Goal: Transaction & Acquisition: Purchase product/service

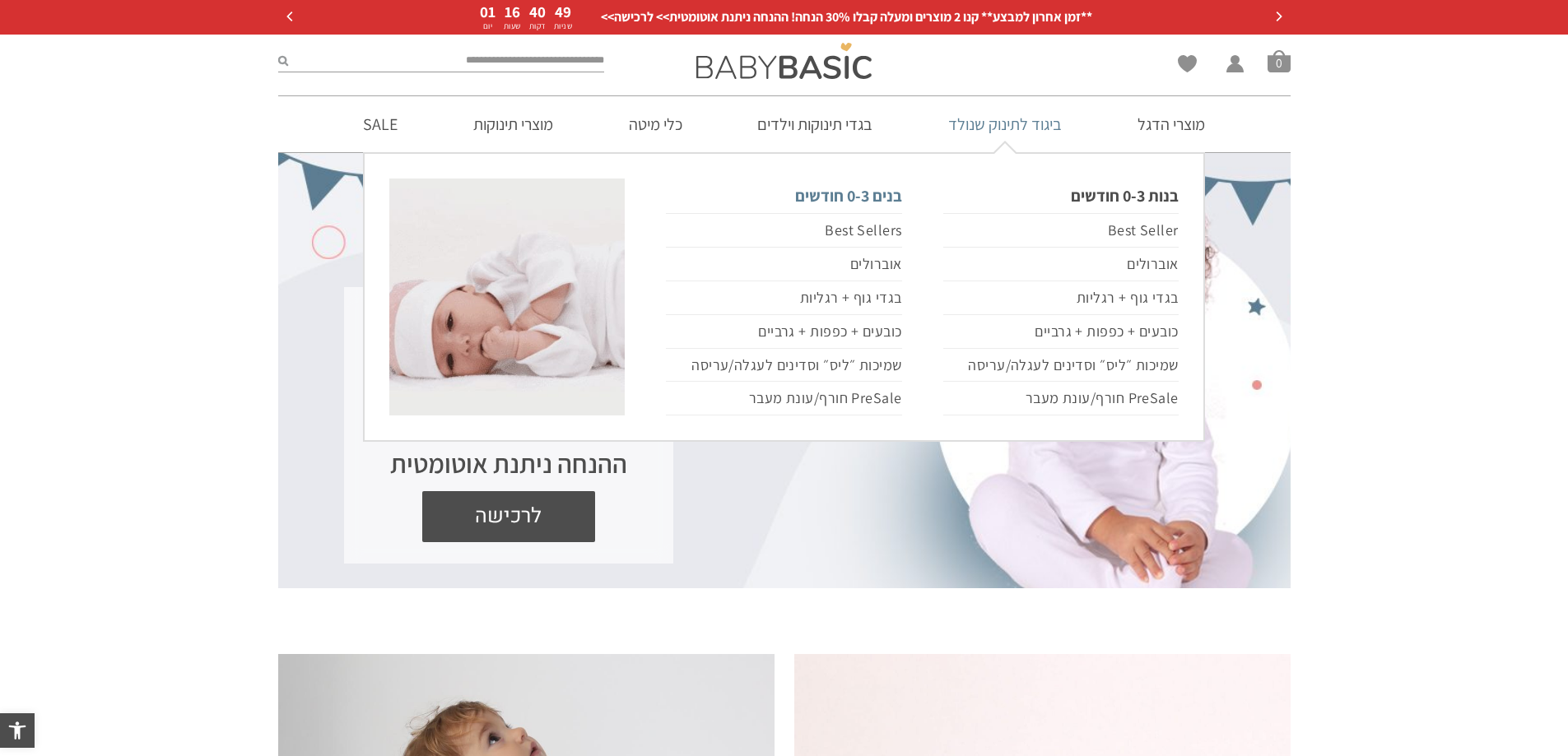
click at [866, 194] on link "בנים 0-3 חודשים" at bounding box center [784, 195] width 236 height 34
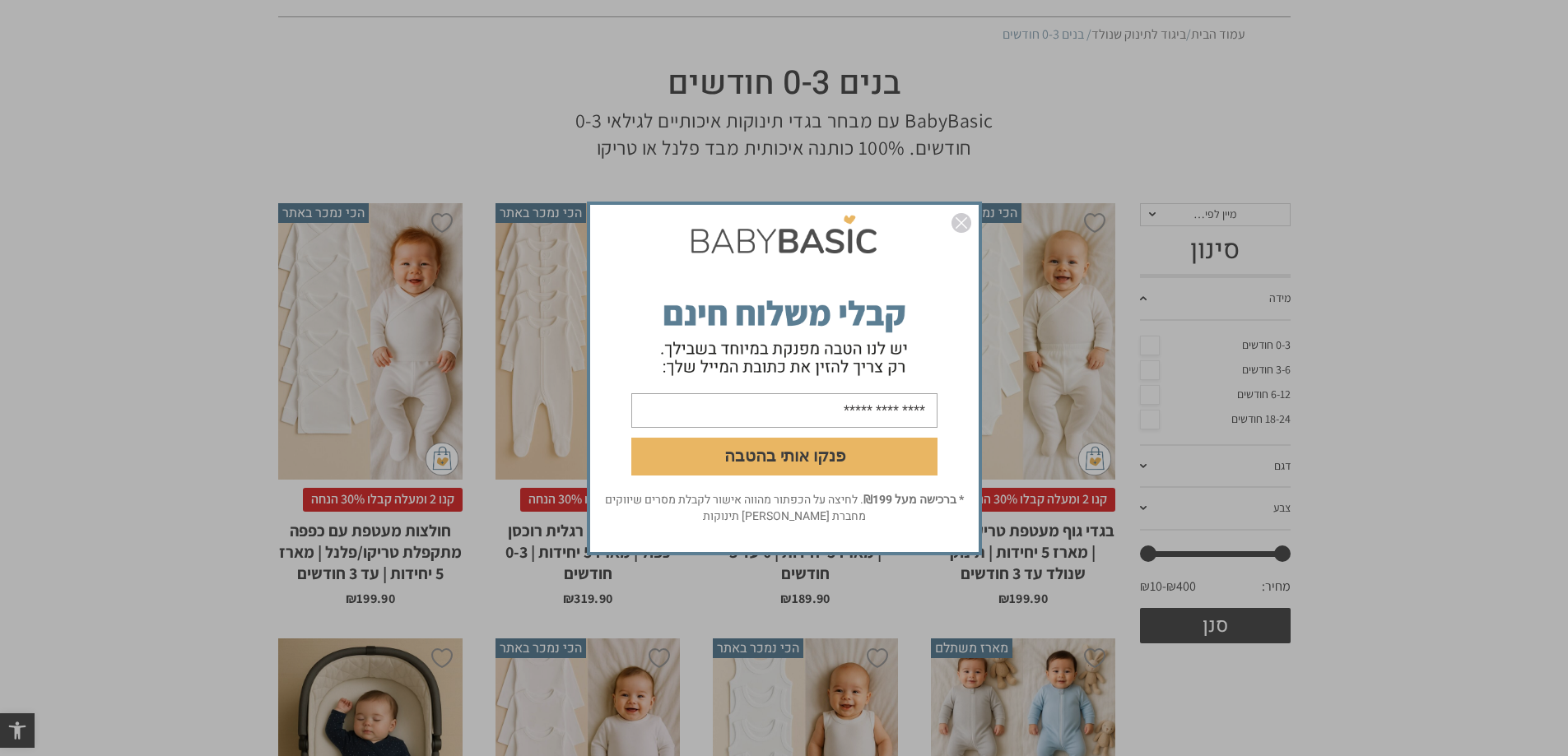
scroll to position [165, 0]
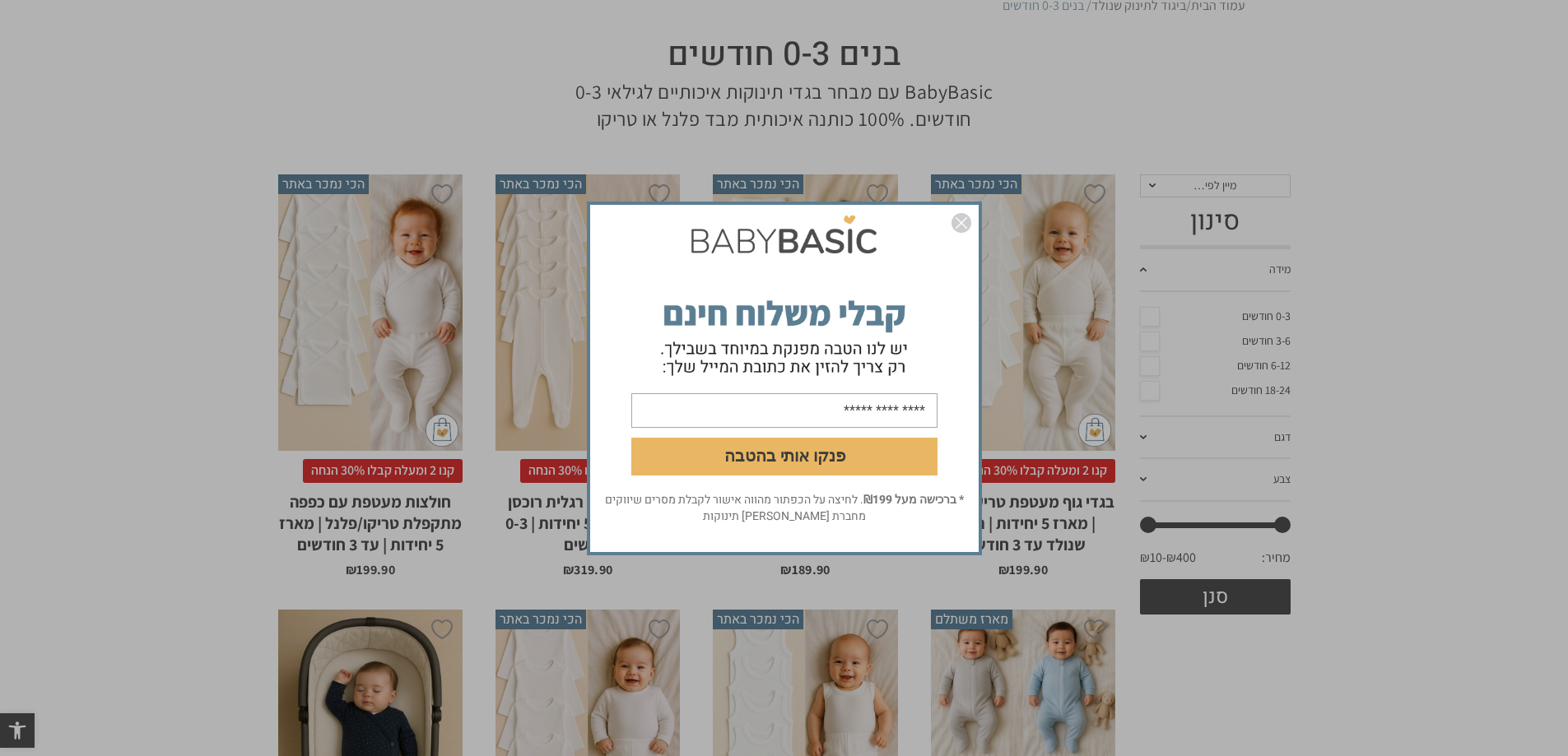
click at [959, 224] on img "סגור" at bounding box center [961, 223] width 20 height 20
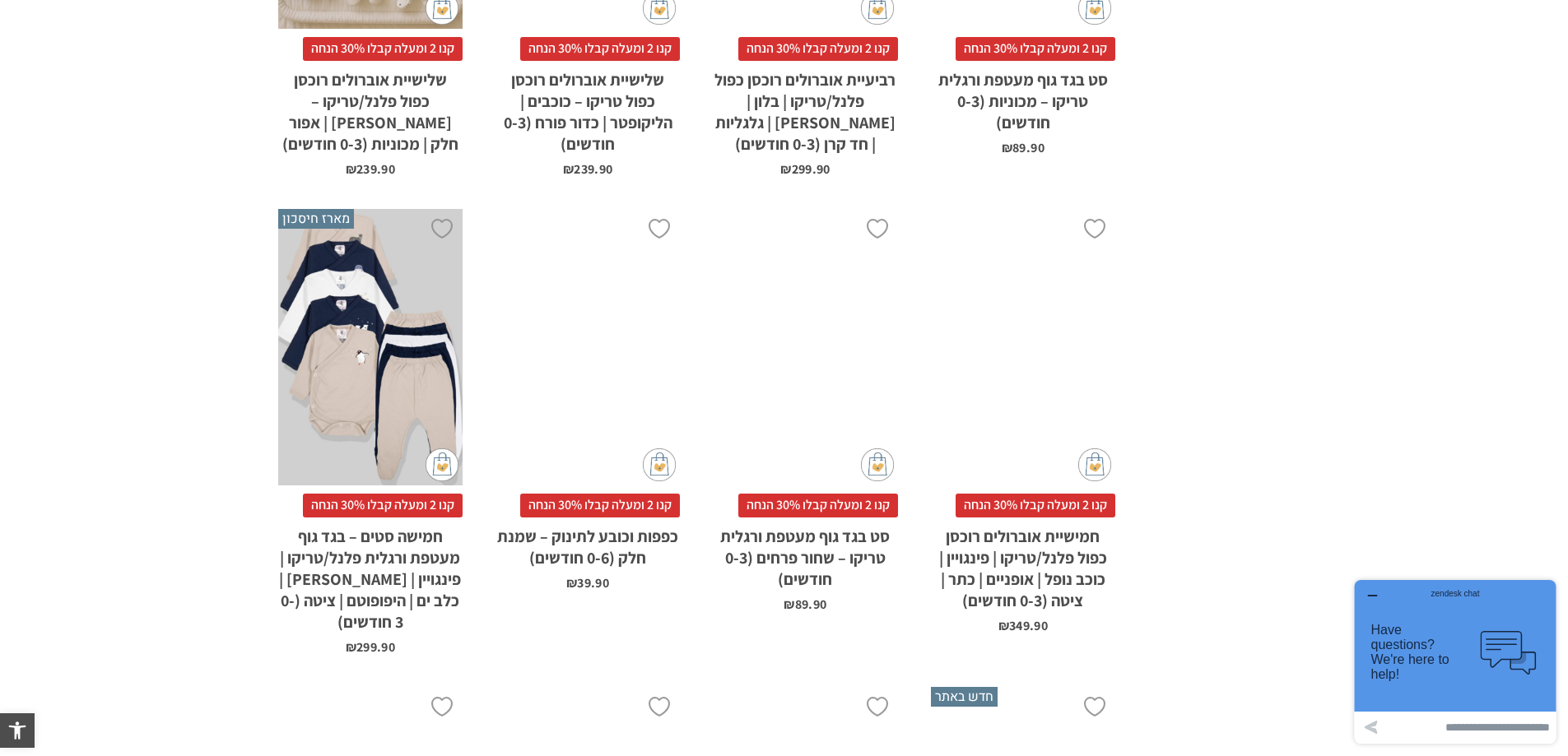
scroll to position [1974, 0]
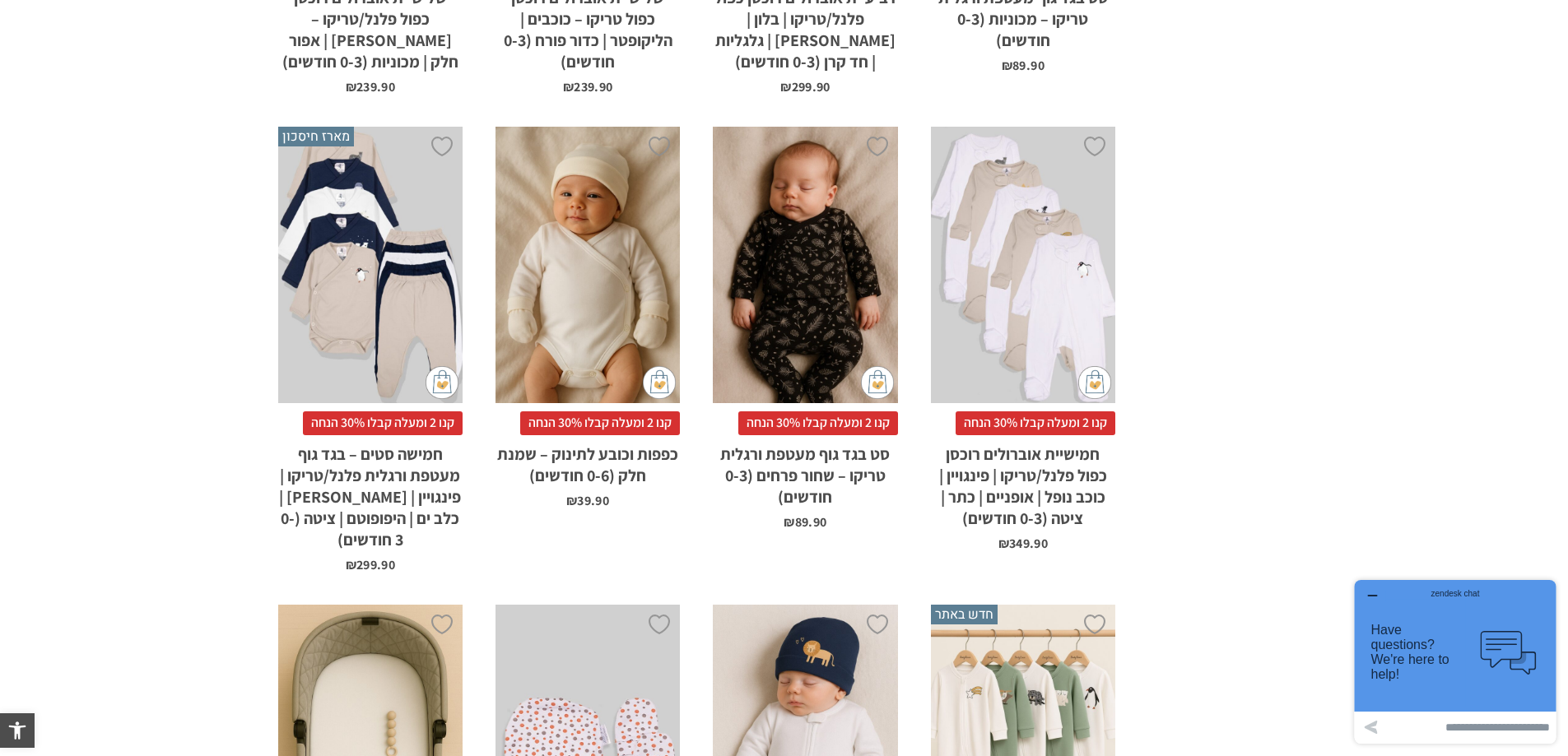
click at [370, 317] on div "x בחירת סוג בד טריקו (עונת מעבר/קיץ) פלנל (חורף)" at bounding box center [370, 265] width 184 height 277
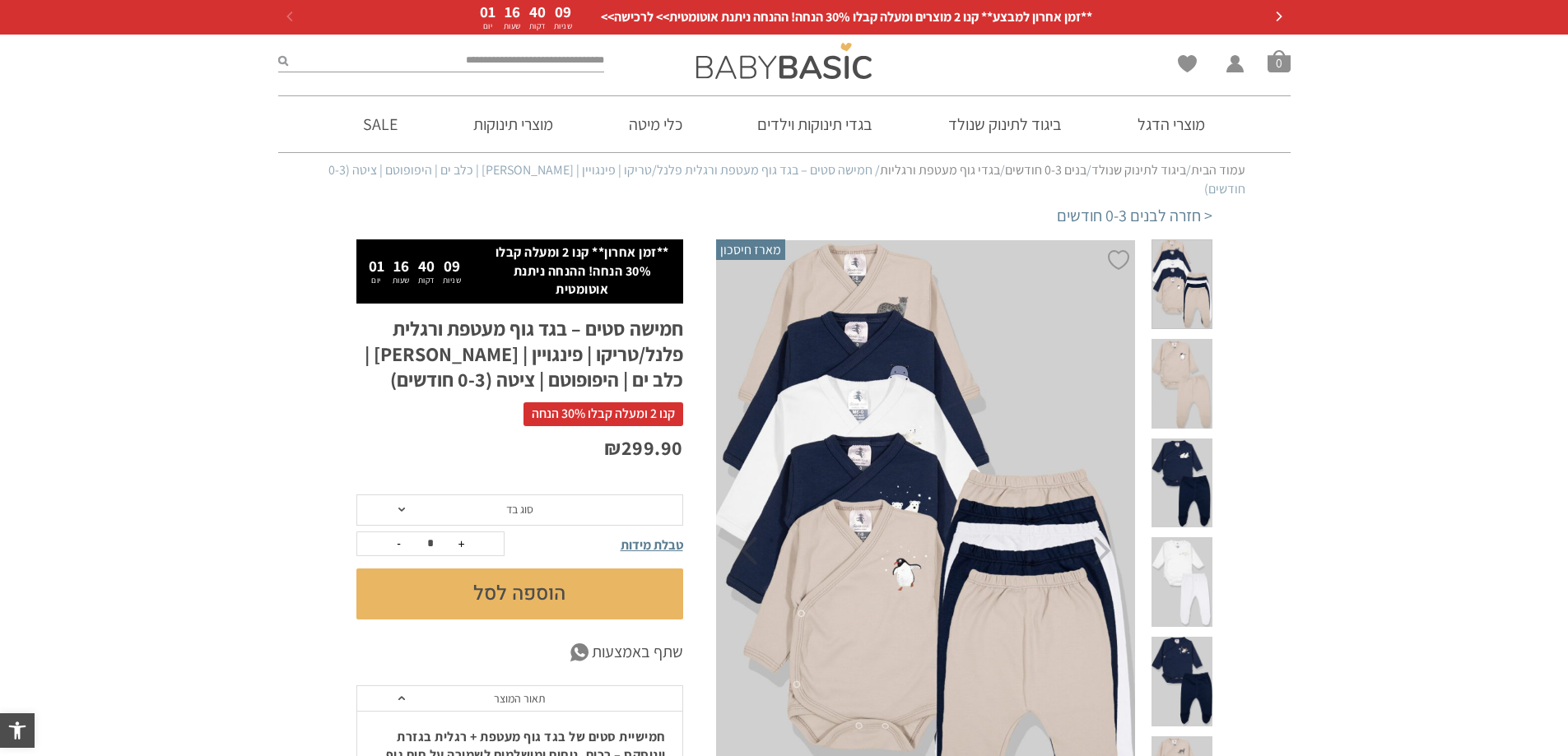
click at [392, 494] on span "סוג בד" at bounding box center [519, 509] width 327 height 32
